Goal: Use online tool/utility

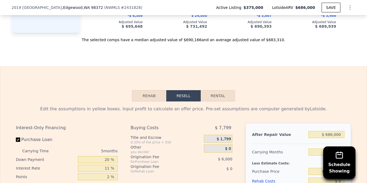
scroll to position [801, 0]
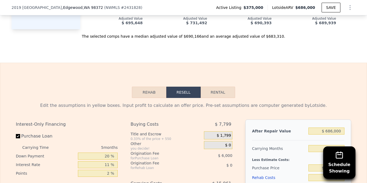
click at [220, 91] on button "Rental" at bounding box center [218, 92] width 34 height 11
select select "30"
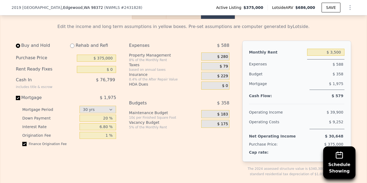
scroll to position [880, 0]
click at [114, 69] on input "$ 0" at bounding box center [96, 69] width 39 height 7
type input "$ 200,000"
click at [155, 139] on div "Expenses $ 588 Property Management 8% of the Monthly Rent $ 280 Taxes based on …" at bounding box center [181, 112] width 105 height 145
click at [18, 98] on input "Mortgage $ 1,975" at bounding box center [18, 97] width 4 height 4
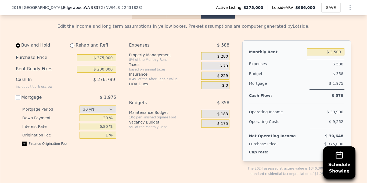
checkbox input "false"
type input "$ 0"
type input "$ 3,550"
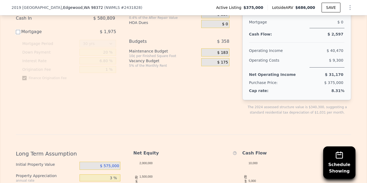
scroll to position [938, 0]
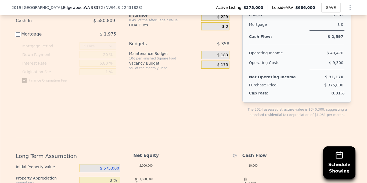
click at [19, 34] on input "Mortgage $ 1,975" at bounding box center [18, 34] width 4 height 4
checkbox input "true"
type input "$ 200,000"
type input "$ 3,500"
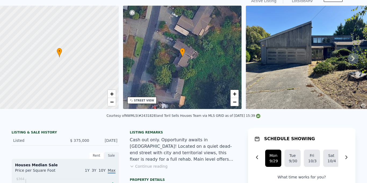
scroll to position [0, 0]
